Goal: Task Accomplishment & Management: Complete application form

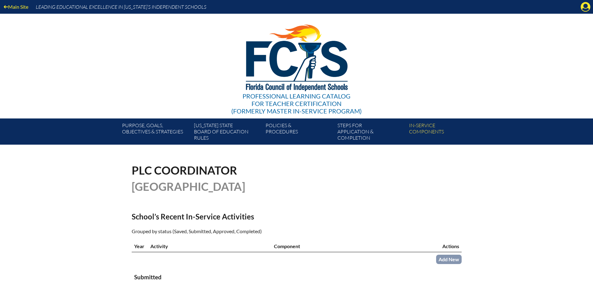
scroll to position [125, 0]
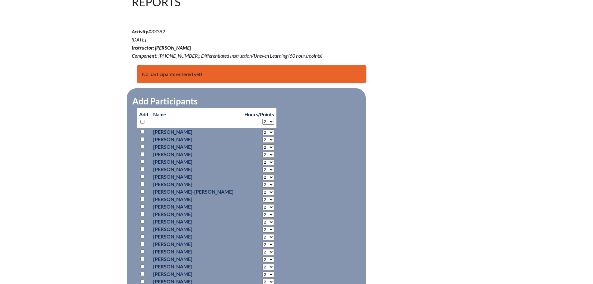
scroll to position [249, 0]
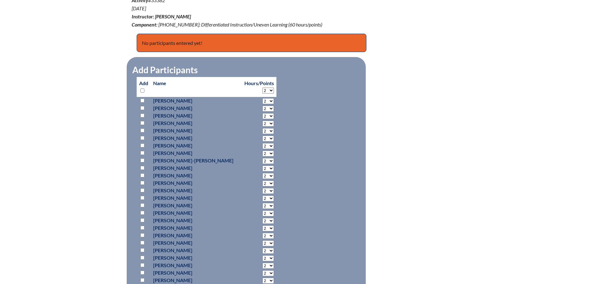
click at [143, 113] on input "checkbox" at bounding box center [142, 115] width 4 height 4
checkbox input "true"
click at [142, 119] on p at bounding box center [143, 122] width 9 height 7
click at [141, 121] on input "checkbox" at bounding box center [142, 123] width 4 height 4
checkbox input "true"
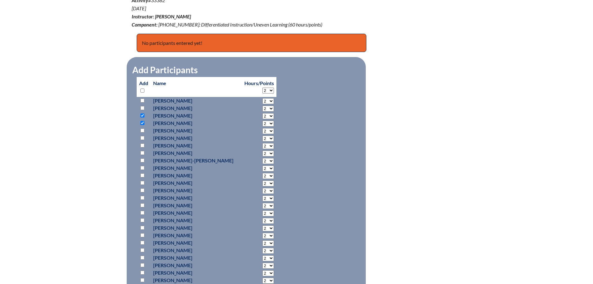
click at [141, 152] on input "checkbox" at bounding box center [142, 153] width 4 height 4
checkbox input "true"
click at [142, 167] on input "checkbox" at bounding box center [142, 168] width 4 height 4
checkbox input "true"
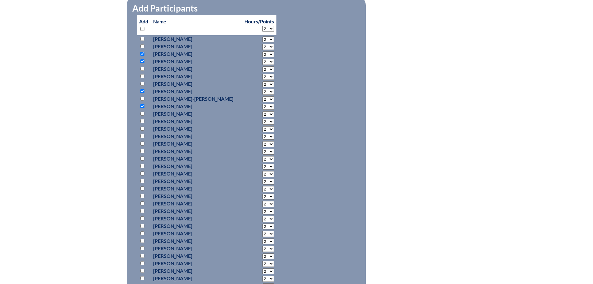
scroll to position [311, 0]
click at [141, 120] on input "checkbox" at bounding box center [142, 120] width 4 height 4
checkbox input "true"
click at [144, 133] on input "checkbox" at bounding box center [142, 135] width 4 height 4
checkbox input "true"
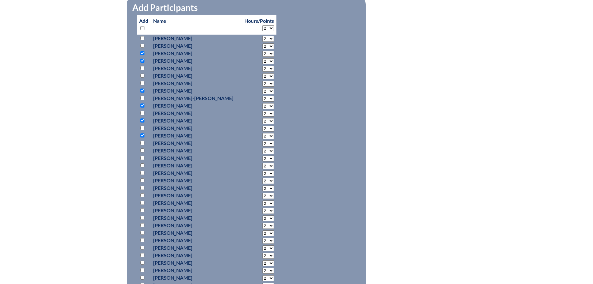
click at [144, 149] on input "checkbox" at bounding box center [142, 150] width 4 height 4
checkbox input "true"
click at [143, 179] on input "checkbox" at bounding box center [142, 180] width 4 height 4
checkbox input "true"
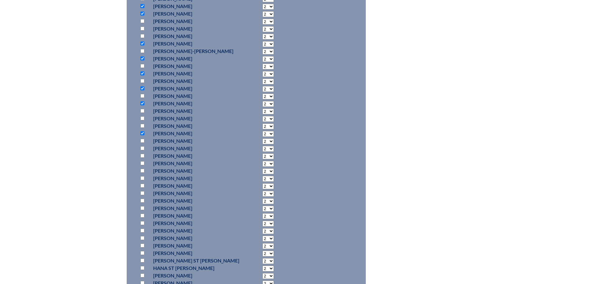
scroll to position [374, 0]
click at [141, 146] on input "checkbox" at bounding box center [142, 148] width 4 height 4
checkbox input "true"
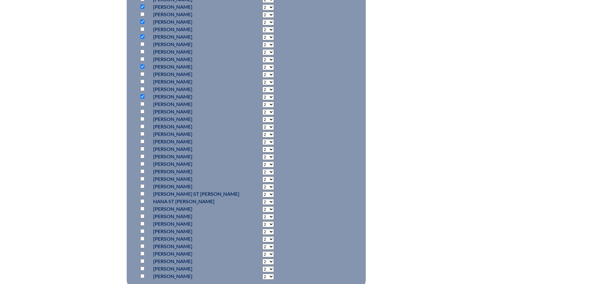
scroll to position [436, 0]
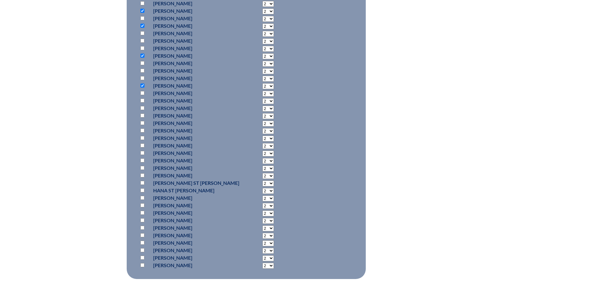
click at [143, 113] on input "checkbox" at bounding box center [142, 115] width 4 height 4
checkbox input "true"
click at [142, 151] on input "checkbox" at bounding box center [142, 153] width 4 height 4
checkbox input "true"
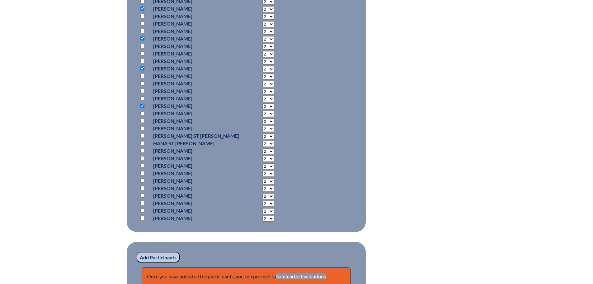
scroll to position [498, 0]
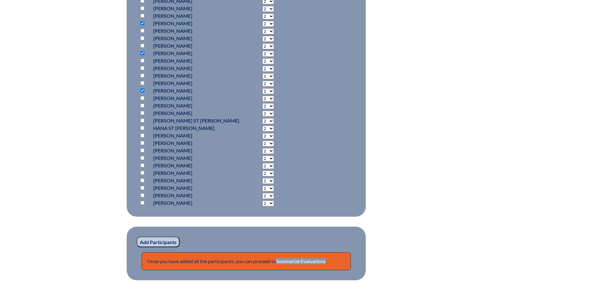
click at [142, 111] on input "checkbox" at bounding box center [142, 113] width 4 height 4
checkbox input "true"
click at [143, 133] on input "checkbox" at bounding box center [142, 135] width 4 height 4
checkbox input "true"
click at [143, 149] on input "checkbox" at bounding box center [142, 150] width 4 height 4
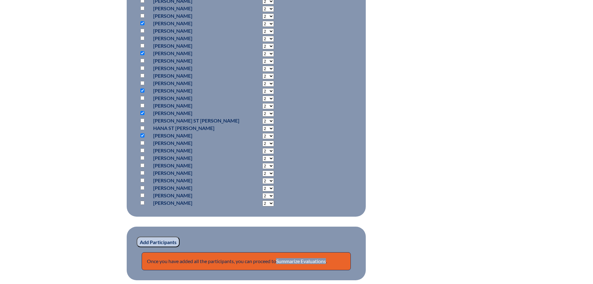
checkbox input "true"
click at [143, 156] on input "checkbox" at bounding box center [142, 158] width 4 height 4
checkbox input "true"
click at [167, 239] on input "Add Participants" at bounding box center [158, 241] width 43 height 11
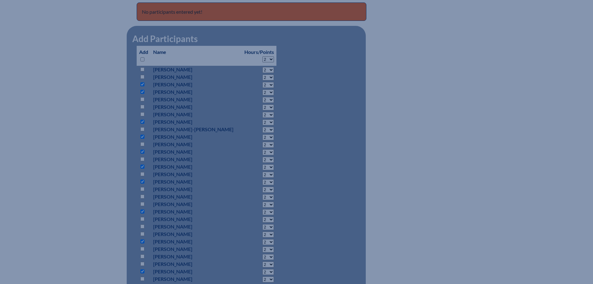
scroll to position [594, 0]
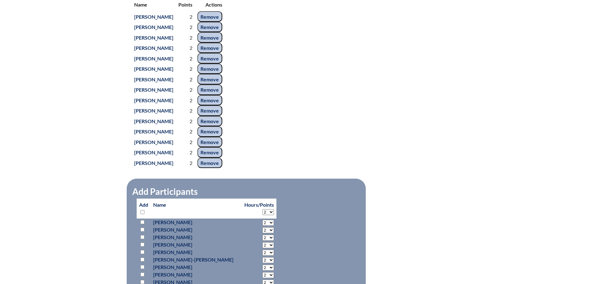
scroll to position [282, 0]
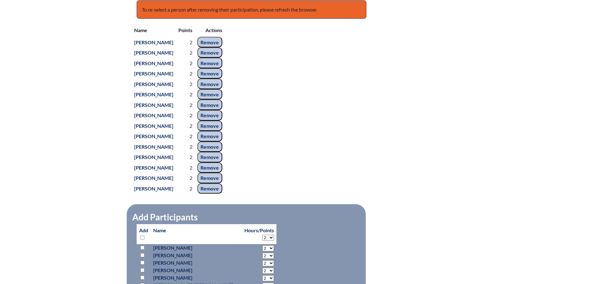
click at [222, 79] on input "Remove" at bounding box center [209, 73] width 25 height 11
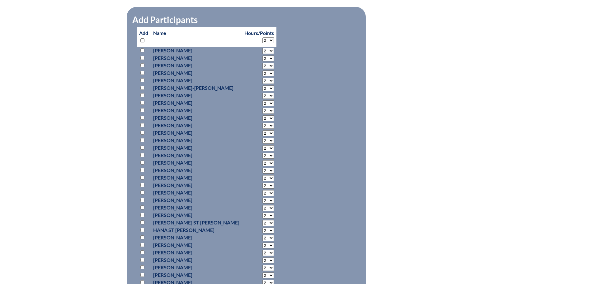
scroll to position [655, 0]
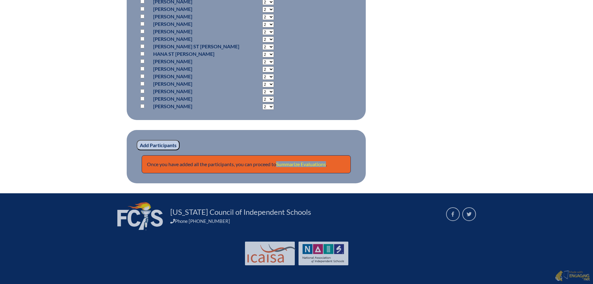
click at [302, 162] on link "Summarize Evaluations" at bounding box center [301, 164] width 50 height 6
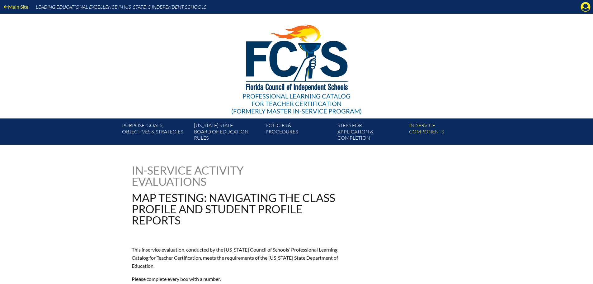
scroll to position [322, 0]
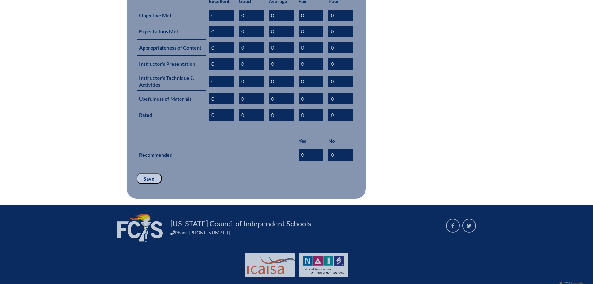
click at [145, 173] on input "Save" at bounding box center [149, 178] width 25 height 11
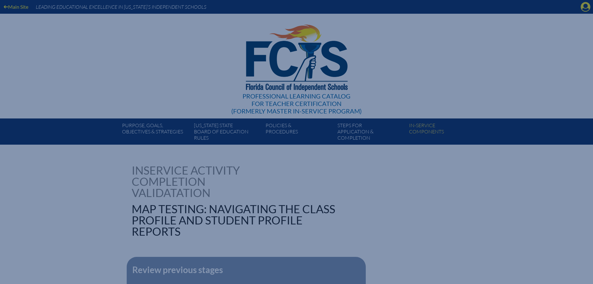
scroll to position [172, 0]
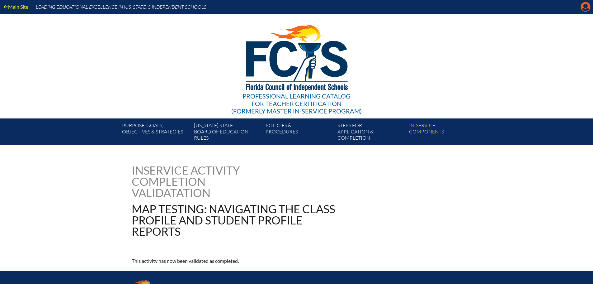
click at [584, 6] on icon "Manage account" at bounding box center [586, 7] width 10 height 10
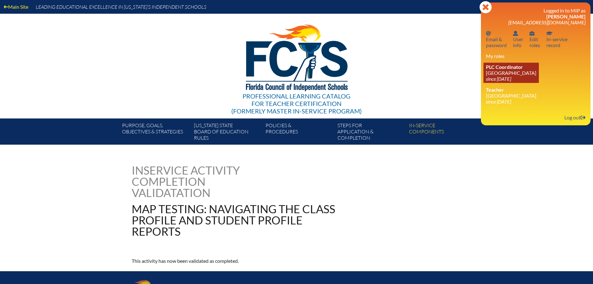
click at [510, 69] on span "PLC Coordinator" at bounding box center [504, 67] width 37 height 6
